Goal: Task Accomplishment & Management: Use online tool/utility

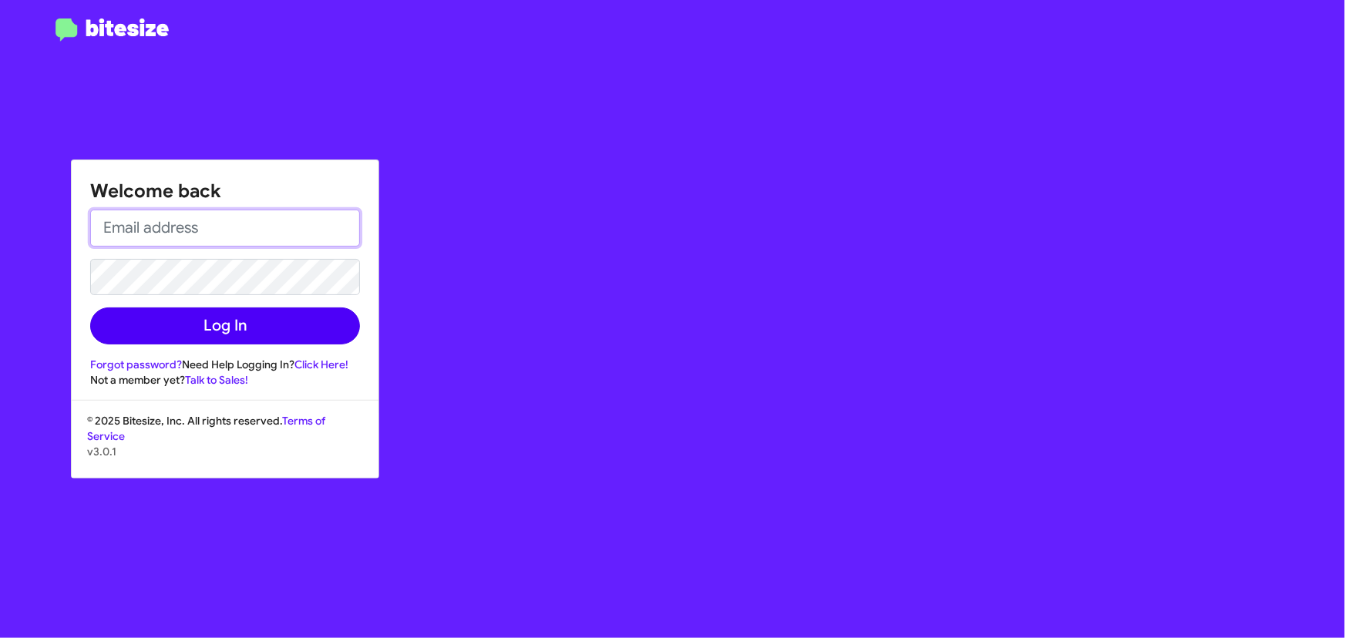
type input "[PERSON_NAME][EMAIL_ADDRESS][DOMAIN_NAME]"
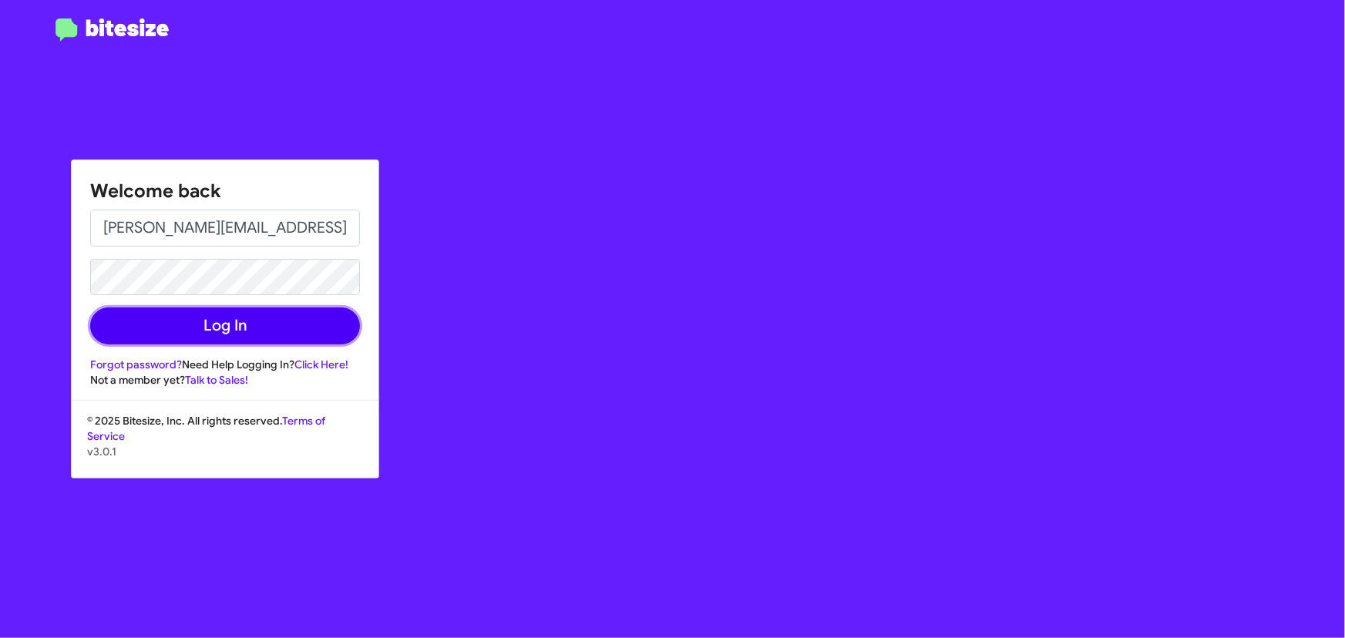
click at [218, 330] on button "Log In" at bounding box center [225, 325] width 270 height 37
